Goal: Task Accomplishment & Management: Manage account settings

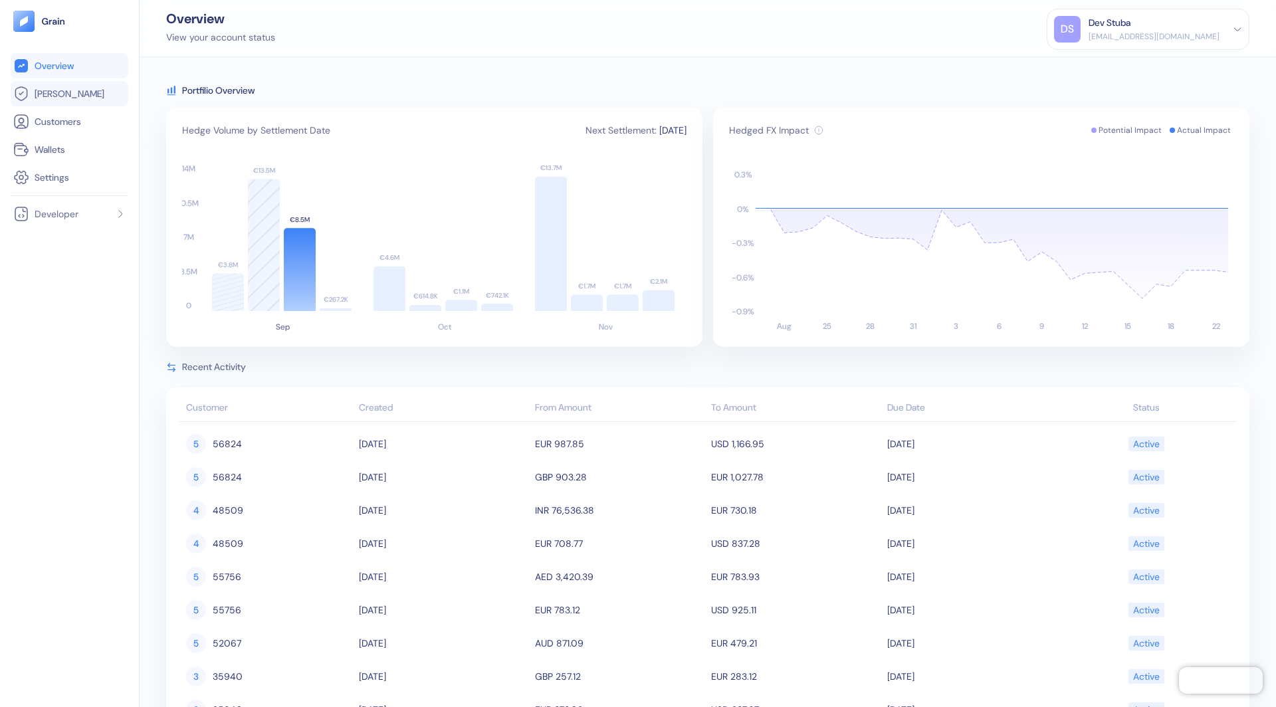
click at [106, 90] on link "[PERSON_NAME]" at bounding box center [69, 94] width 112 height 16
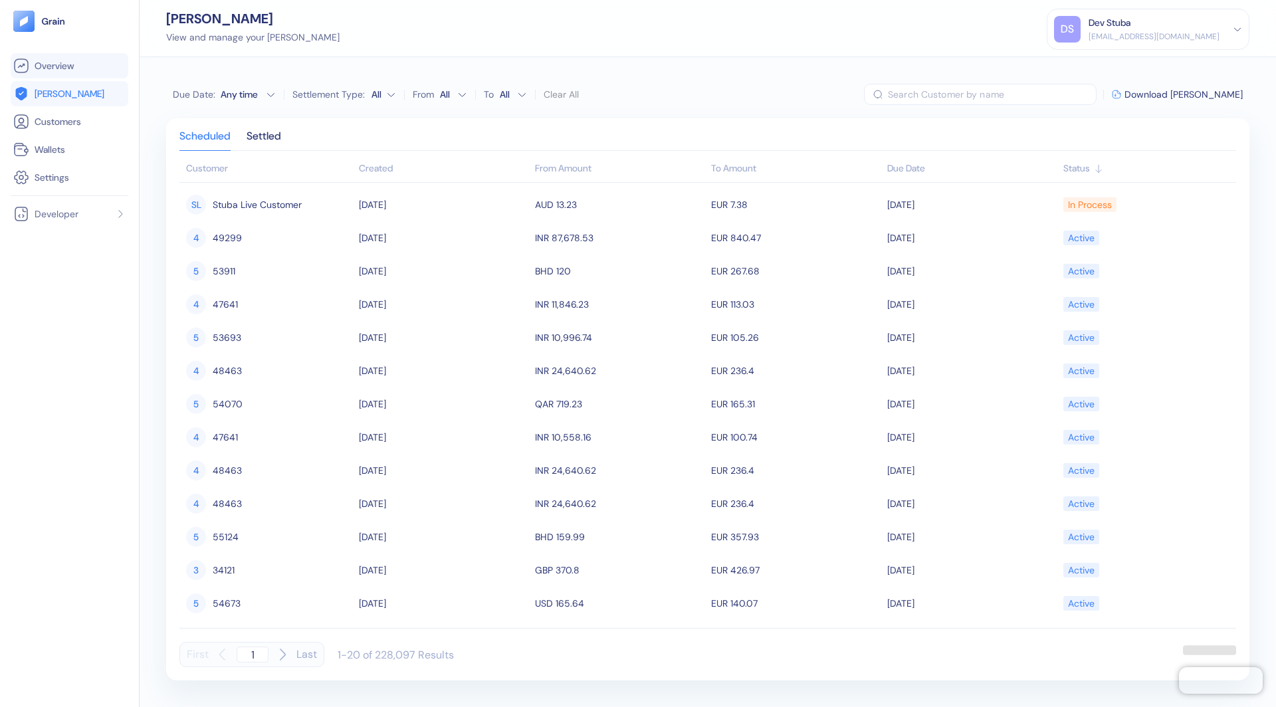
click at [83, 66] on link "Overview" at bounding box center [69, 66] width 112 height 16
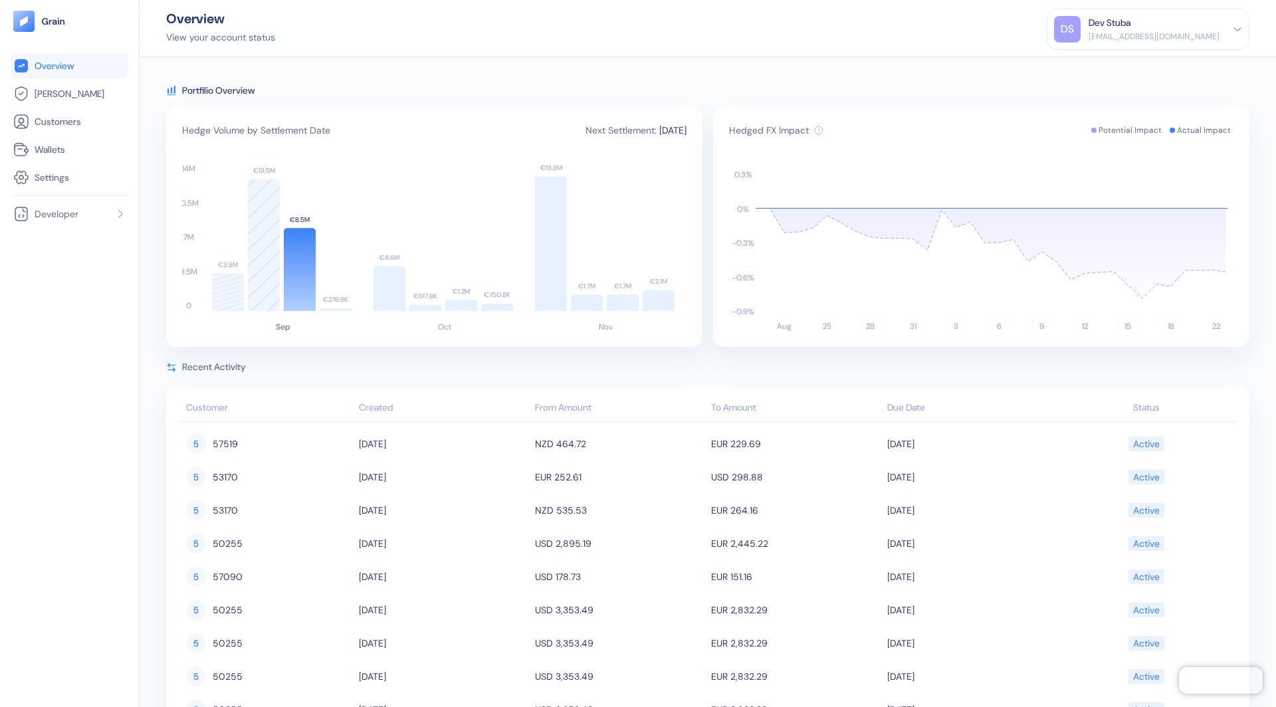
click at [1236, 27] on icon at bounding box center [1237, 29] width 9 height 9
click at [724, 109] on div "Hedged FX Impact Potential Impact Actual Impact Date [DATE] FX Impact 0.000% He…" at bounding box center [981, 227] width 536 height 239
click at [687, 84] on div "Portfilio Overview" at bounding box center [707, 90] width 1083 height 13
click at [1230, 23] on div "DS Dev Stuba [EMAIL_ADDRESS][DOMAIN_NAME]" at bounding box center [1148, 29] width 188 height 27
click at [1236, 28] on icon at bounding box center [1237, 29] width 6 height 3
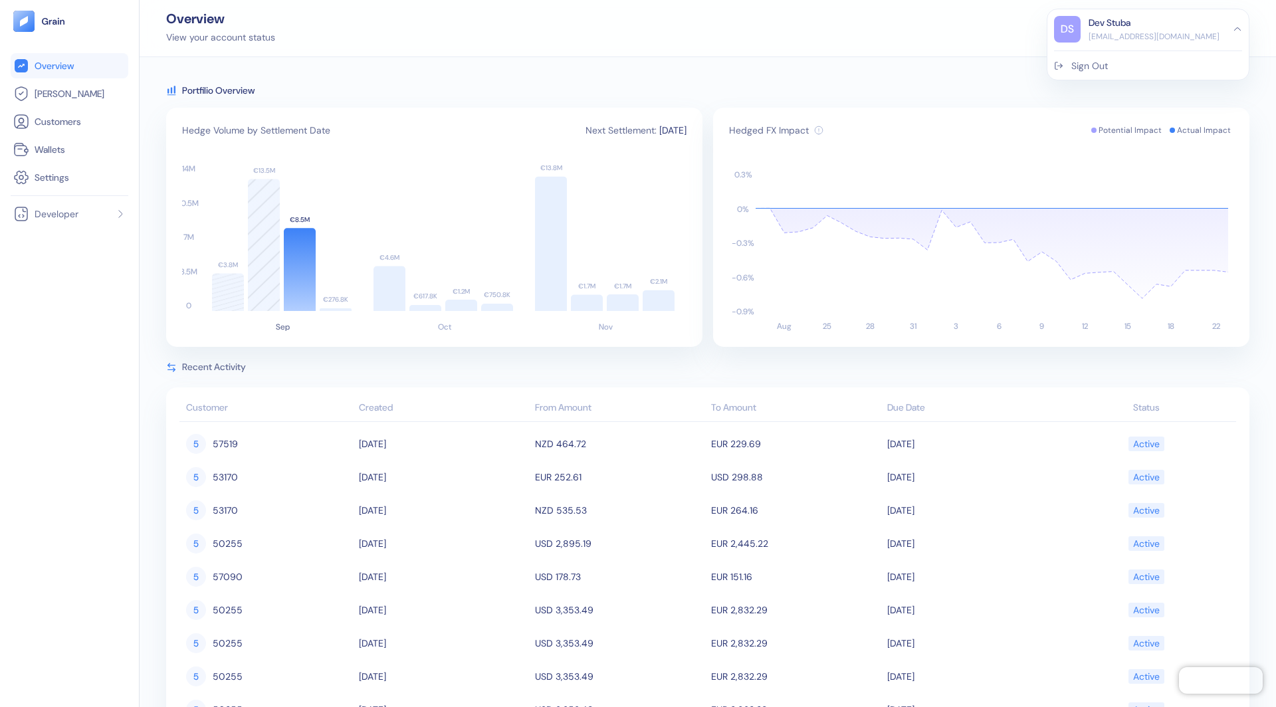
click at [1108, 59] on div "Sign Out" at bounding box center [1089, 66] width 37 height 14
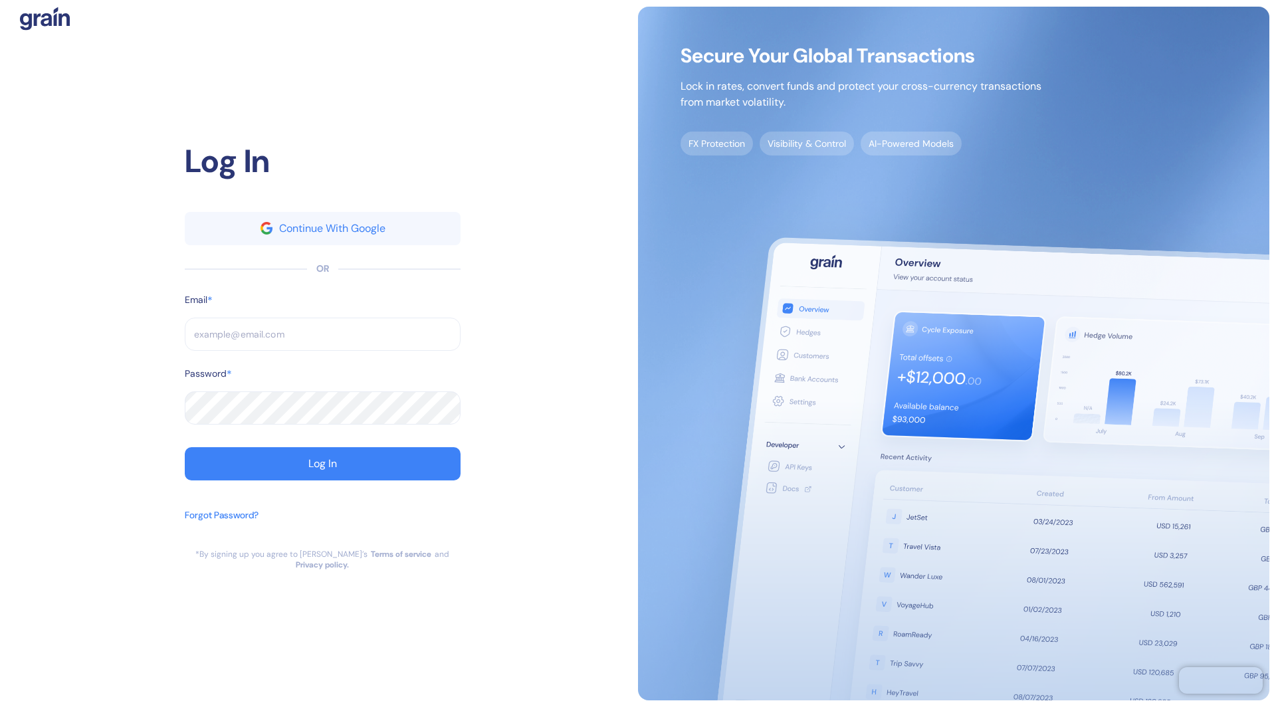
type input "[EMAIL_ADDRESS][DOMAIN_NAME]"
